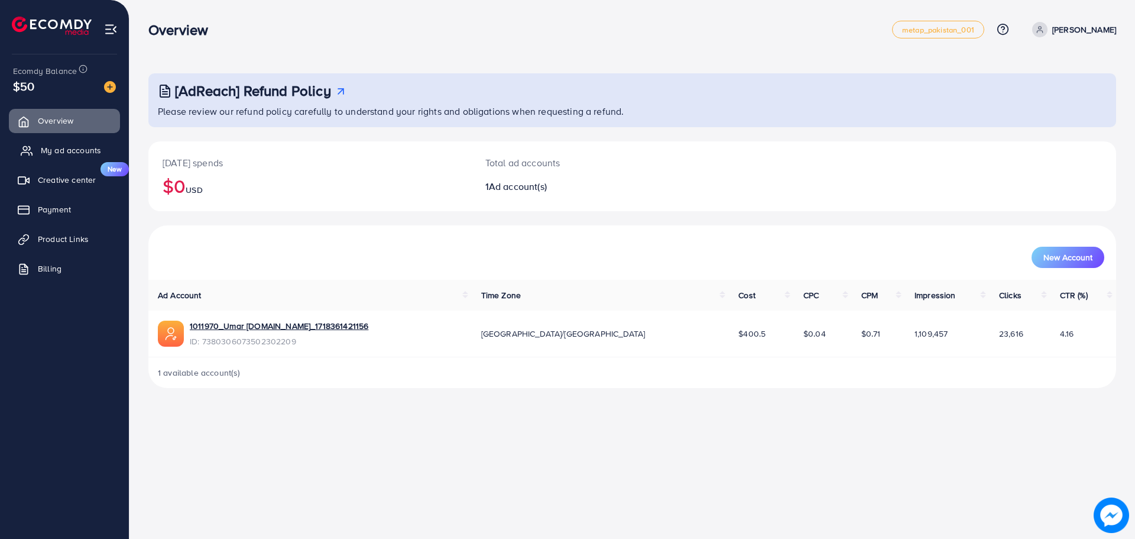
click at [66, 148] on span "My ad accounts" at bounding box center [71, 150] width 60 height 12
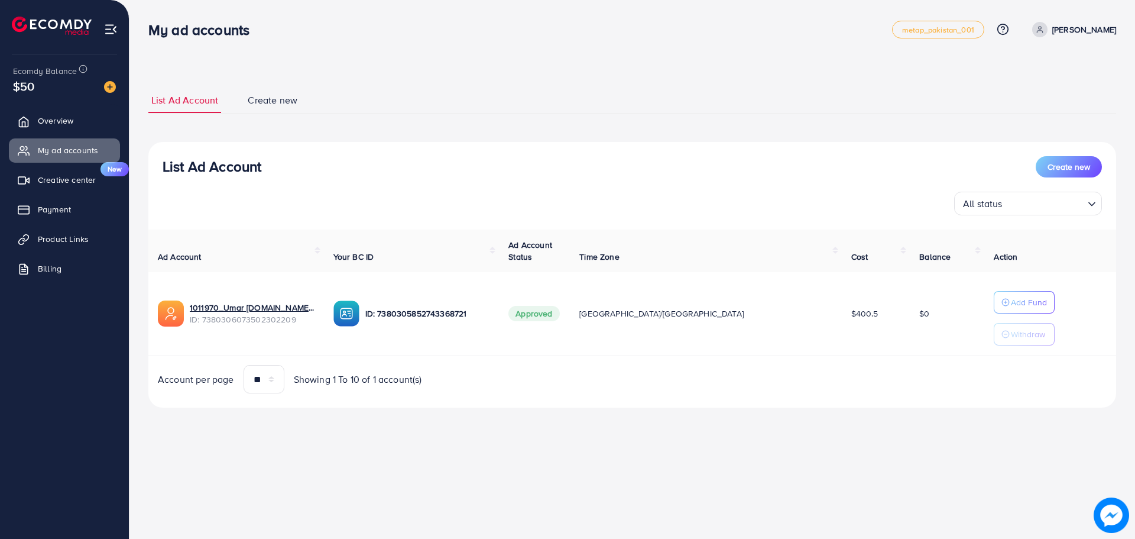
click at [1104, 29] on p "Umar Khan" at bounding box center [1085, 29] width 64 height 14
click at [1031, 92] on span "Log out" at bounding box center [1046, 97] width 32 height 14
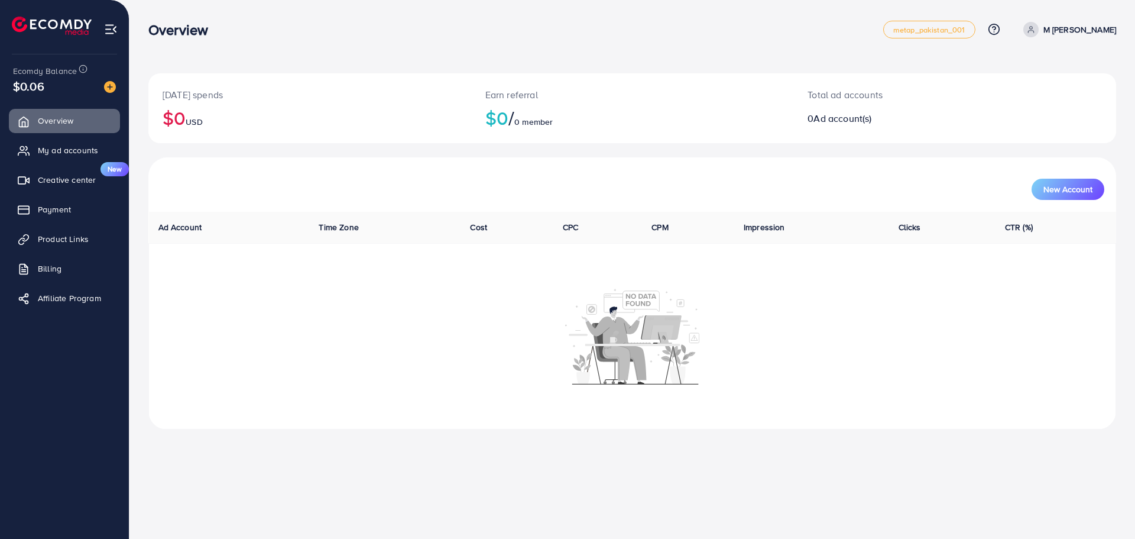
click at [1075, 28] on p "M [PERSON_NAME]" at bounding box center [1080, 29] width 73 height 14
click at [1059, 94] on span "Log out" at bounding box center [1046, 97] width 32 height 14
